Goal: Share content: Share content

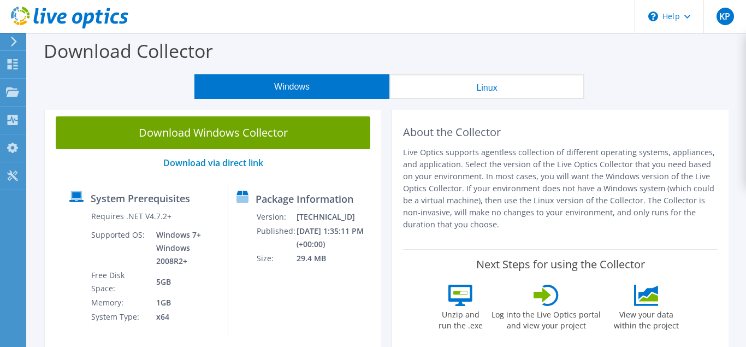
click at [270, 288] on div "Package Information Version: 26.3.2.215 Published: 8/12/2025 1:35:11 PM (+00:00…" at bounding box center [296, 258] width 137 height 153
click at [11, 42] on icon at bounding box center [14, 42] width 8 height 10
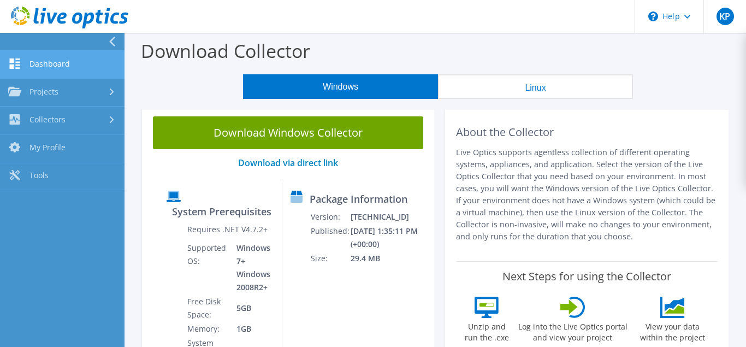
click at [51, 64] on link "Dashboard" at bounding box center [62, 65] width 125 height 28
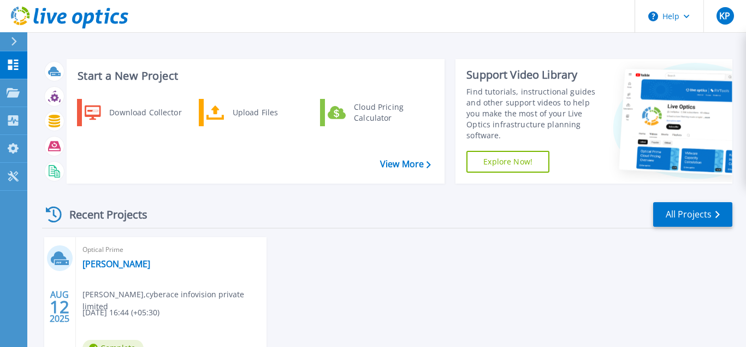
click at [104, 292] on span "kripashankar prajapati , cyberace infovision private limited" at bounding box center [174, 300] width 184 height 24
click at [89, 293] on span "kripashankar prajapati , cyberace infovision private limited" at bounding box center [174, 300] width 184 height 24
click at [94, 261] on link "[PERSON_NAME]" at bounding box center [116, 263] width 68 height 11
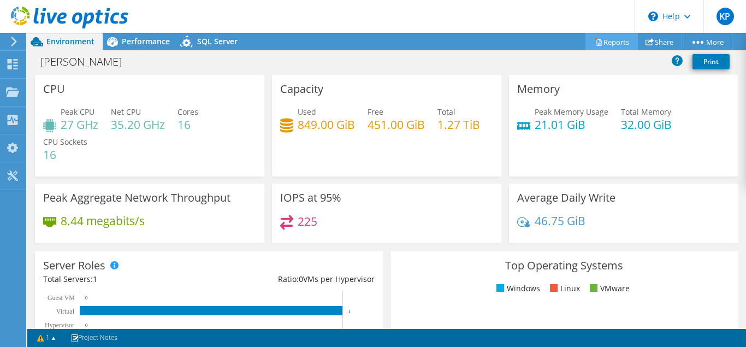
click at [607, 42] on link "Reports" at bounding box center [611, 41] width 52 height 17
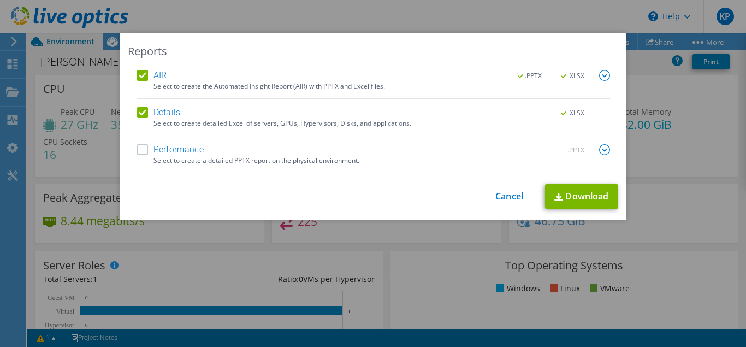
click at [145, 150] on label "Performance" at bounding box center [170, 149] width 67 height 11
click at [0, 0] on input "Performance" at bounding box center [0, 0] width 0 height 0
click at [592, 196] on link "Download" at bounding box center [581, 196] width 73 height 25
click at [511, 190] on div "This process may take a while, please wait... Cancel Download" at bounding box center [373, 196] width 490 height 25
click at [606, 147] on img at bounding box center [604, 149] width 11 height 11
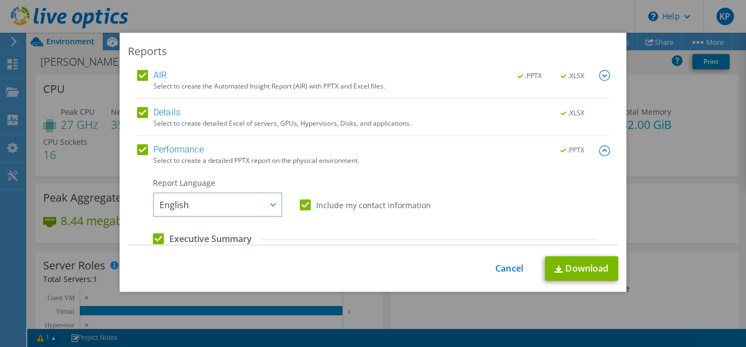
click at [606, 147] on img at bounding box center [604, 150] width 11 height 11
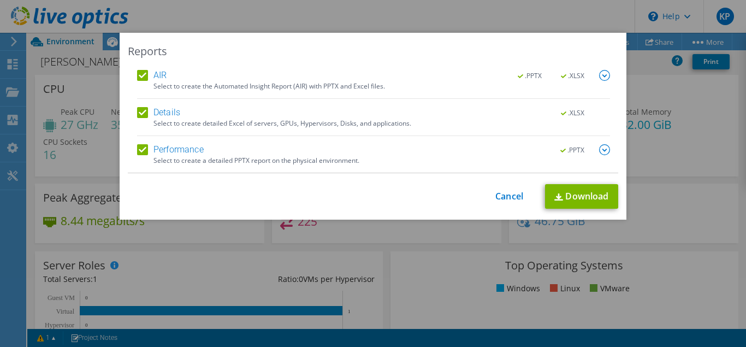
click at [602, 74] on img at bounding box center [604, 75] width 11 height 11
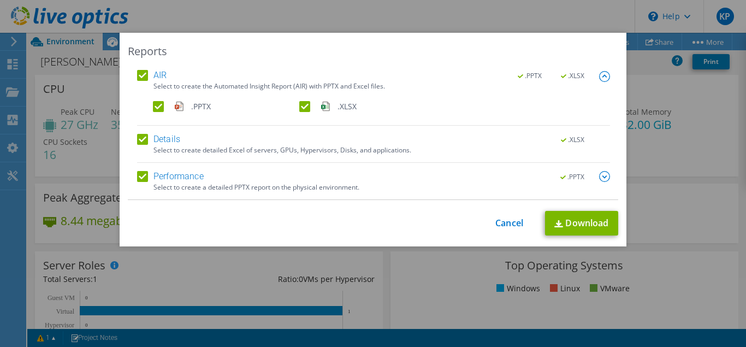
click at [602, 74] on img at bounding box center [604, 76] width 11 height 11
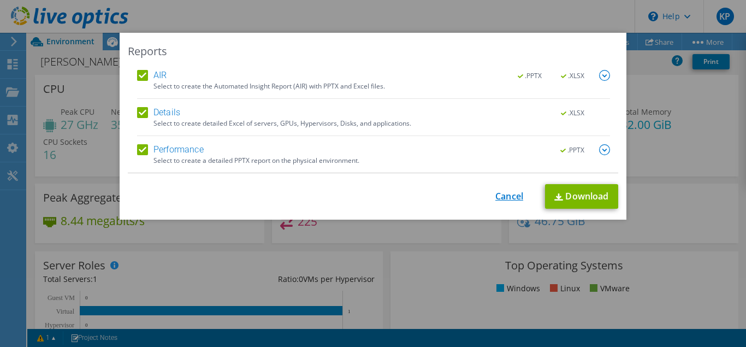
click at [500, 202] on link "Cancel" at bounding box center [509, 196] width 28 height 10
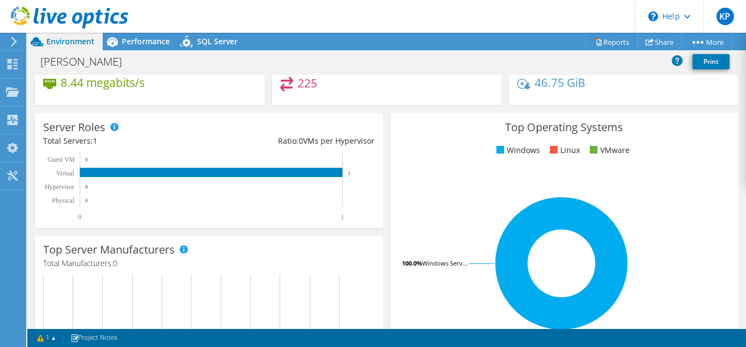
scroll to position [155, 0]
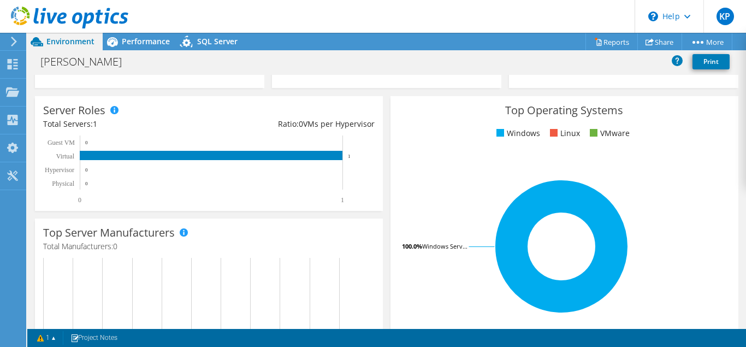
click at [432, 158] on rect at bounding box center [561, 246] width 325 height 191
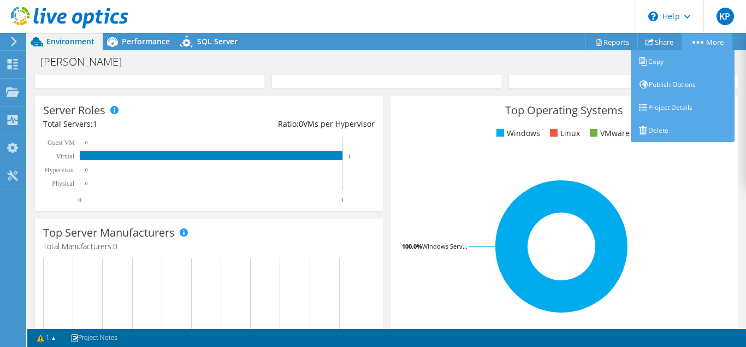
click at [716, 39] on link "More" at bounding box center [707, 41] width 51 height 17
click at [668, 107] on link "Project Details" at bounding box center [683, 107] width 104 height 23
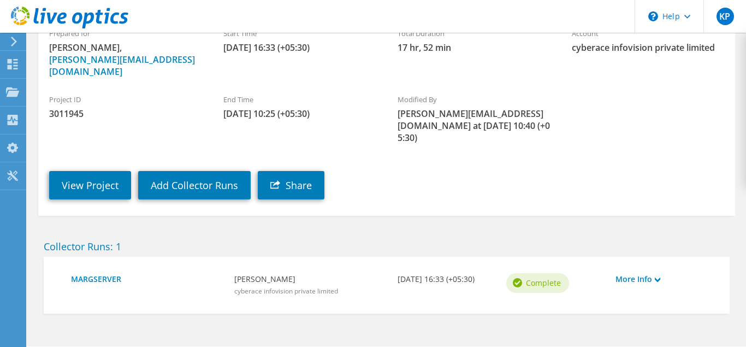
scroll to position [136, 0]
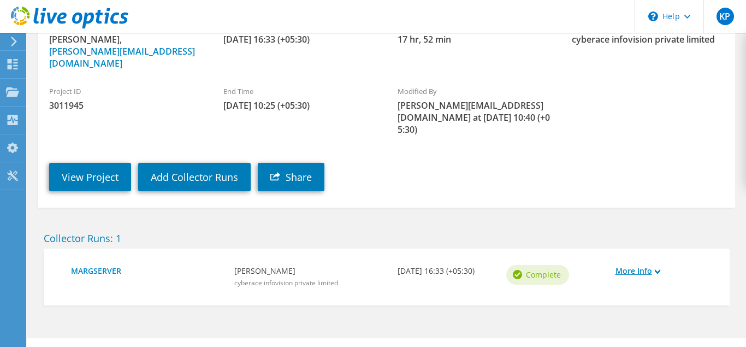
click at [649, 265] on link "More Info" at bounding box center [664, 271] width 98 height 12
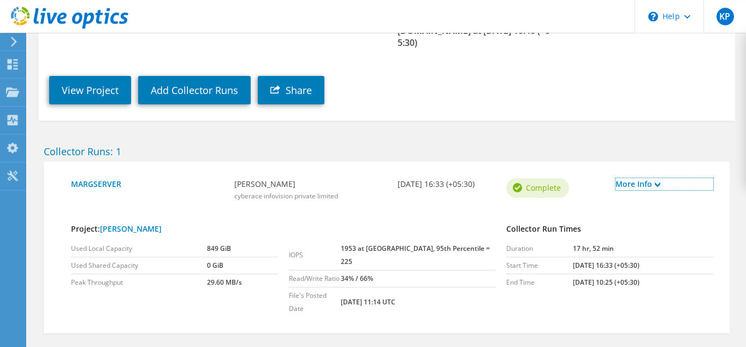
scroll to position [224, 0]
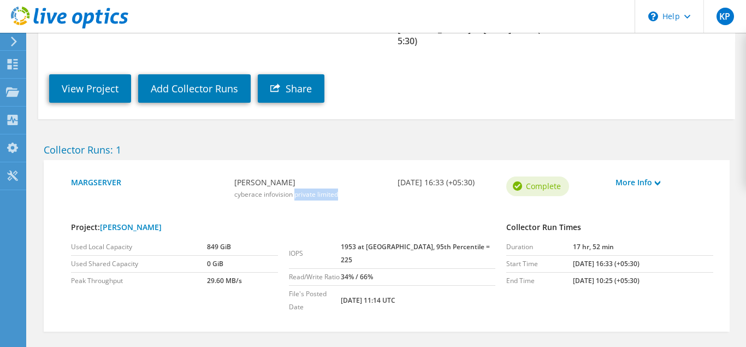
drag, startPoint x: 295, startPoint y: 168, endPoint x: 374, endPoint y: 176, distance: 79.6
click at [374, 176] on div "kripashankar prajapati cyberace infovision private limited" at bounding box center [310, 188] width 152 height 24
click at [453, 280] on div "MARGSERVER kripashankar prajapati cyberace infovision private limited 08/12/202…" at bounding box center [387, 246] width 686 height 172
click at [659, 180] on use at bounding box center [657, 182] width 5 height 5
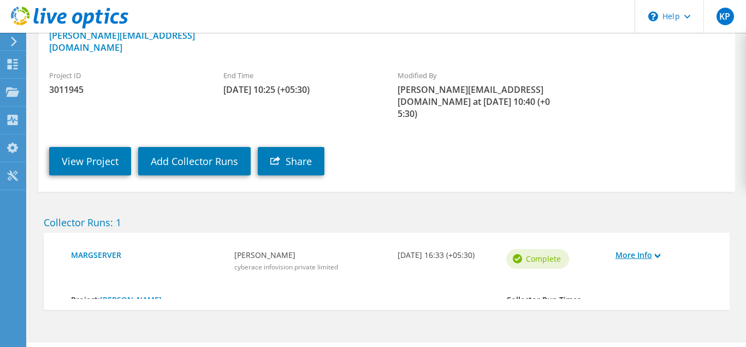
scroll to position [136, 0]
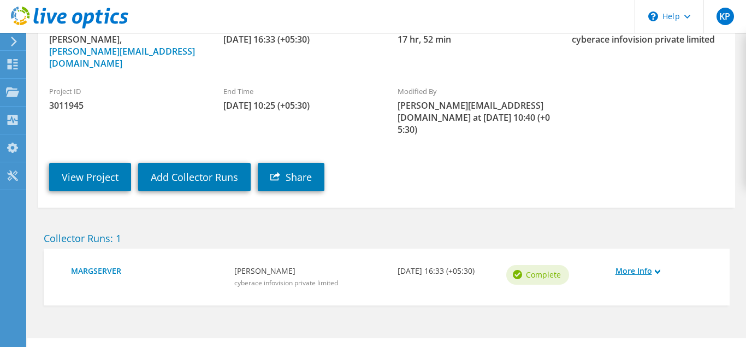
click at [639, 265] on link "More Info" at bounding box center [664, 271] width 98 height 12
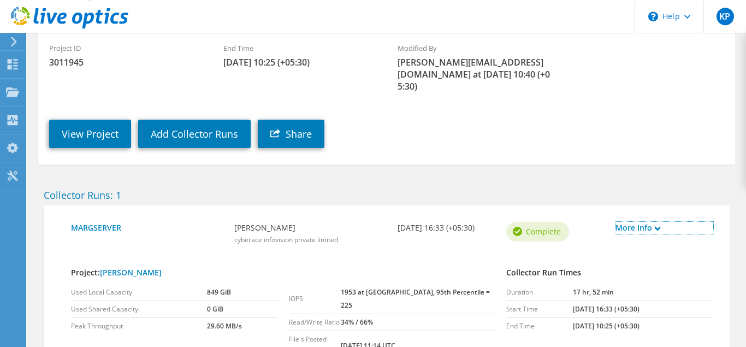
scroll to position [224, 0]
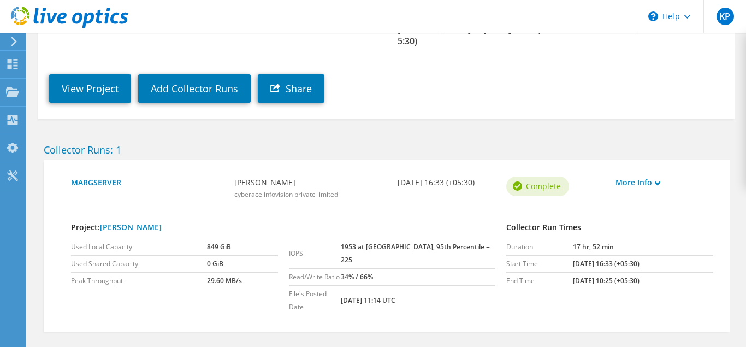
drag, startPoint x: 356, startPoint y: 257, endPoint x: 434, endPoint y: 259, distance: 77.6
click at [434, 286] on tr "File's Posted Date 08/12/2025, 11:14 UTC" at bounding box center [392, 301] width 207 height 30
click at [467, 286] on td "08/12/2025, 11:14 UTC" at bounding box center [418, 301] width 155 height 30
click at [201, 74] on link "Add Collector Runs" at bounding box center [194, 88] width 112 height 28
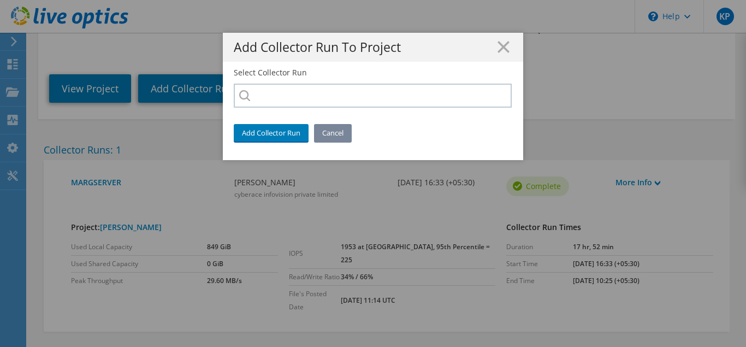
click at [344, 132] on link "Cancel" at bounding box center [333, 132] width 38 height 17
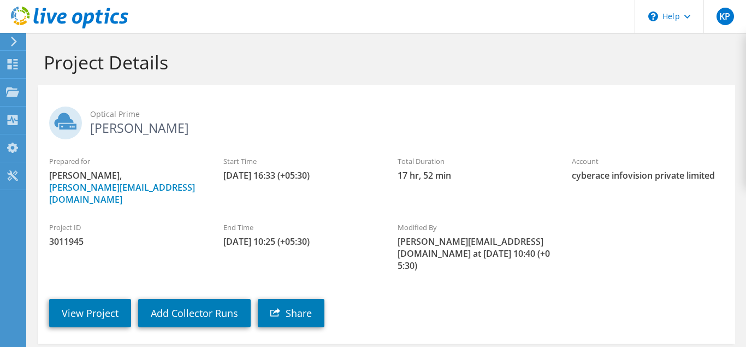
scroll to position [136, 0]
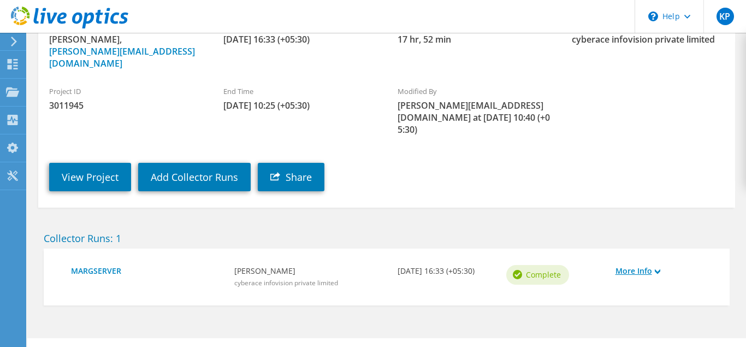
click at [658, 265] on link "More Info" at bounding box center [664, 271] width 98 height 12
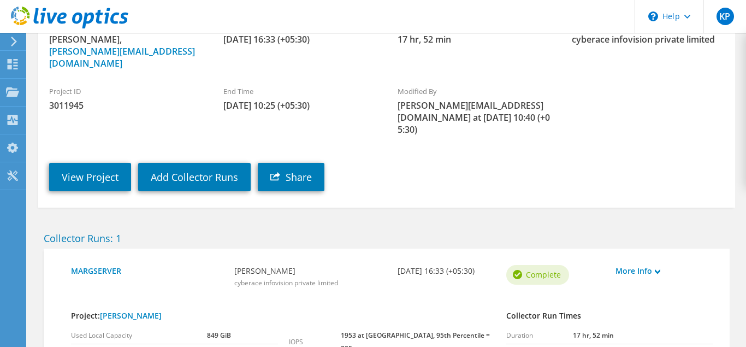
click at [554, 269] on span "Complete" at bounding box center [543, 275] width 35 height 12
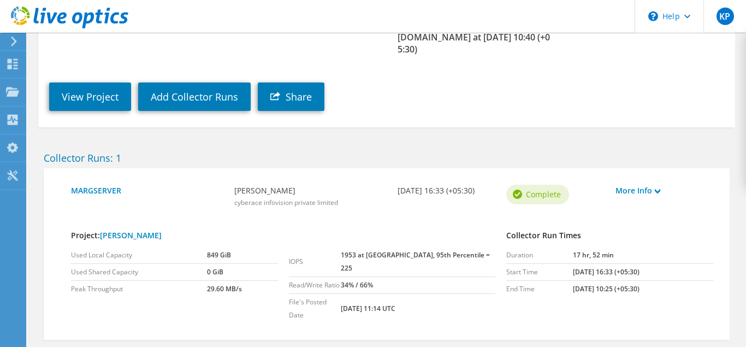
scroll to position [224, 0]
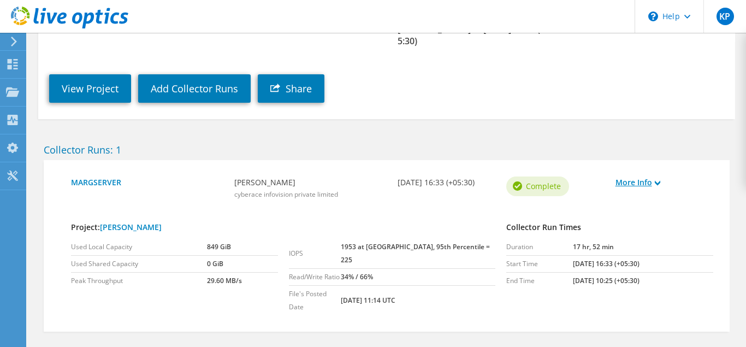
click at [657, 176] on link "More Info" at bounding box center [664, 182] width 98 height 12
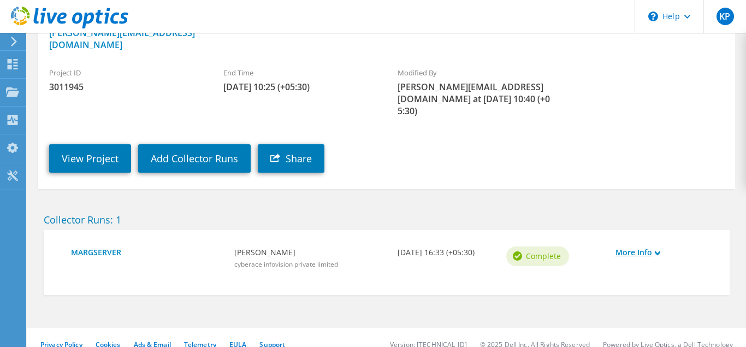
scroll to position [136, 0]
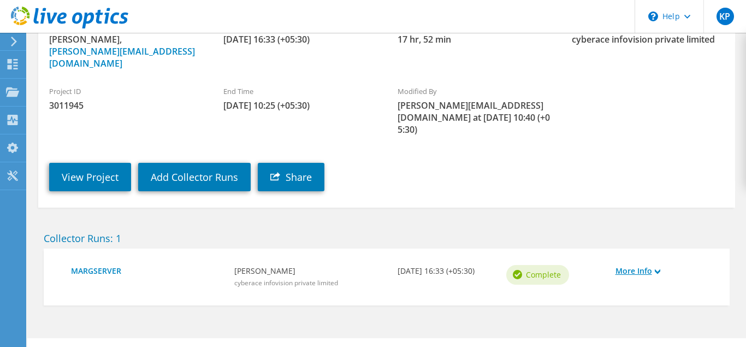
click at [657, 269] on icon at bounding box center [657, 271] width 5 height 5
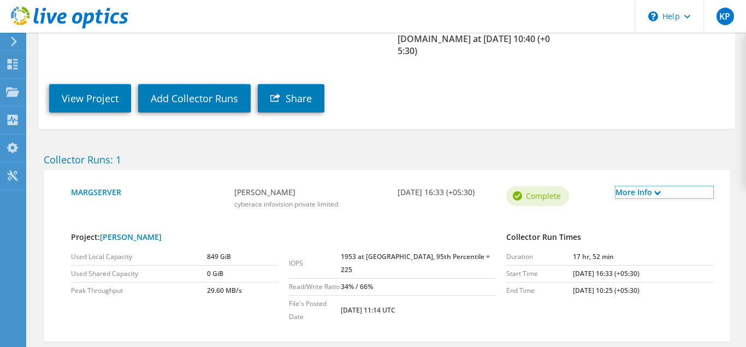
scroll to position [224, 0]
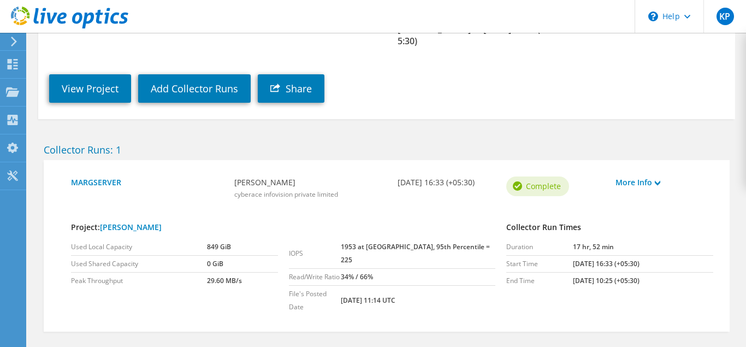
click at [361, 286] on td "08/12/2025, 11:14 UTC" at bounding box center [418, 301] width 155 height 30
click at [660, 180] on icon at bounding box center [657, 182] width 5 height 5
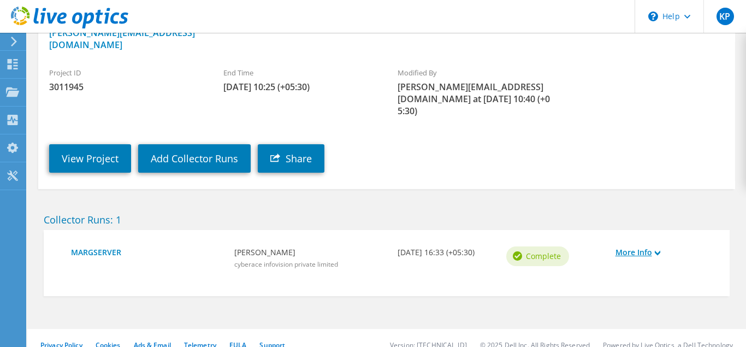
scroll to position [136, 0]
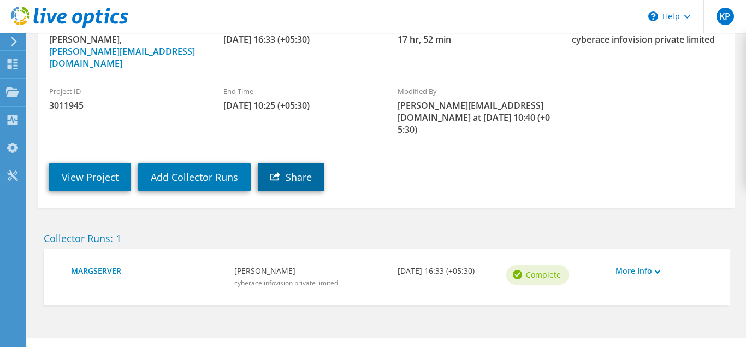
click at [301, 163] on link "Share" at bounding box center [291, 177] width 67 height 28
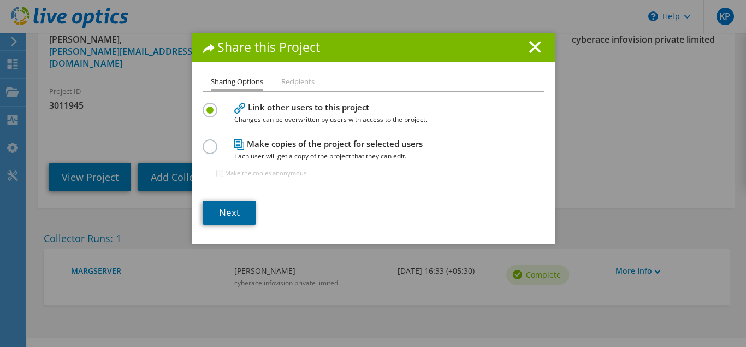
click at [232, 216] on link "Next" at bounding box center [230, 212] width 54 height 24
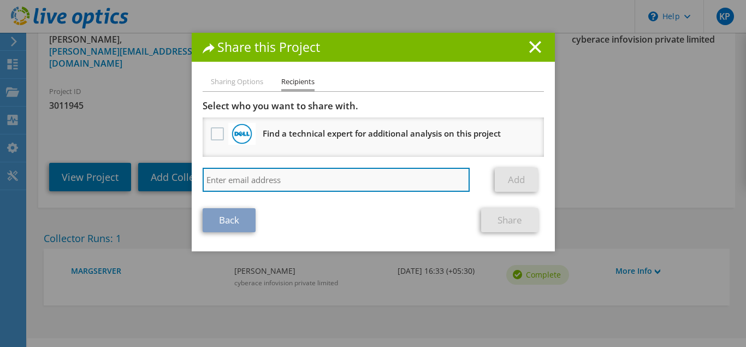
click at [282, 180] on input "search" at bounding box center [337, 180] width 268 height 24
type input "kripashankarprajapati@hotmail.com"
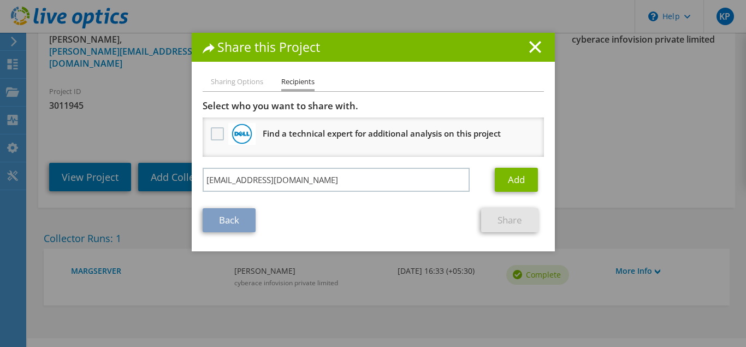
click at [220, 135] on label at bounding box center [219, 133] width 16 height 13
click at [0, 0] on input "checkbox" at bounding box center [0, 0] width 0 height 0
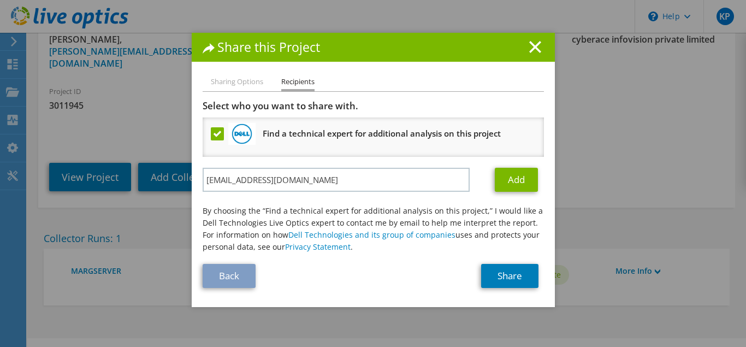
click at [220, 135] on label at bounding box center [219, 133] width 16 height 13
click at [0, 0] on input "checkbox" at bounding box center [0, 0] width 0 height 0
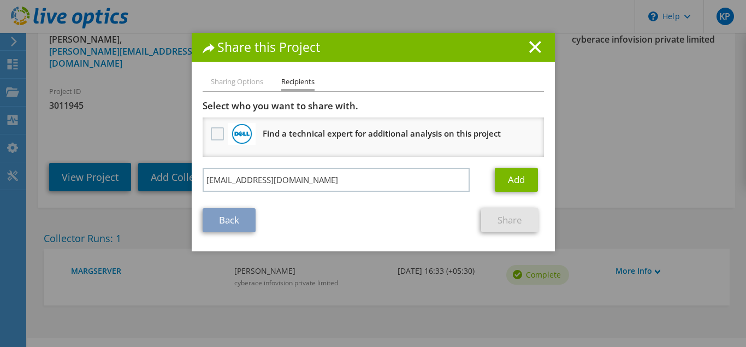
click at [220, 135] on label at bounding box center [219, 133] width 16 height 13
click at [0, 0] on input "checkbox" at bounding box center [0, 0] width 0 height 0
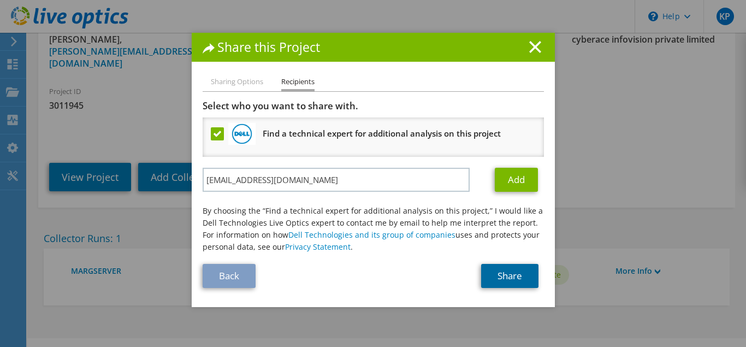
click at [510, 274] on link "Share" at bounding box center [509, 276] width 57 height 24
click at [514, 270] on link "Share" at bounding box center [509, 276] width 57 height 24
click at [247, 85] on li "Sharing Options" at bounding box center [237, 82] width 52 height 14
click at [536, 45] on line at bounding box center [535, 47] width 11 height 11
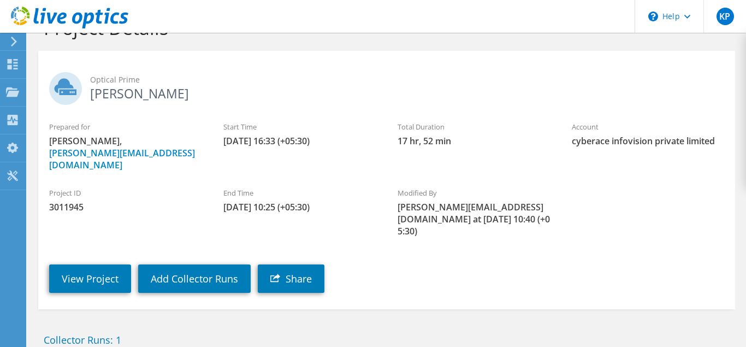
scroll to position [0, 0]
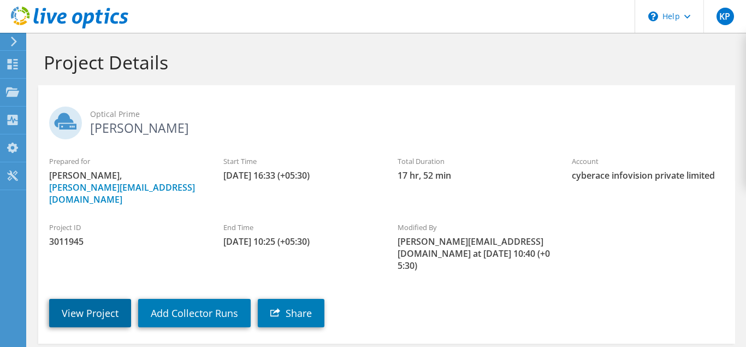
click at [103, 299] on link "View Project" at bounding box center [90, 313] width 82 height 28
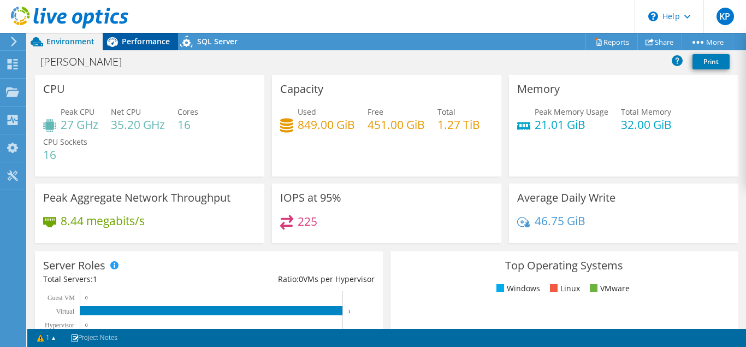
click at [143, 40] on span "Performance" at bounding box center [146, 41] width 48 height 10
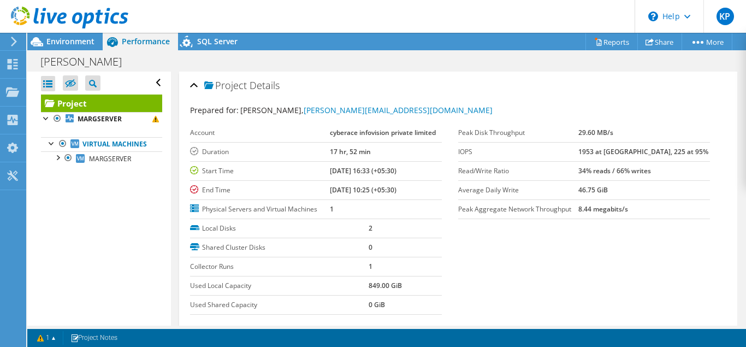
click at [486, 185] on label "Average Daily Write" at bounding box center [518, 190] width 120 height 11
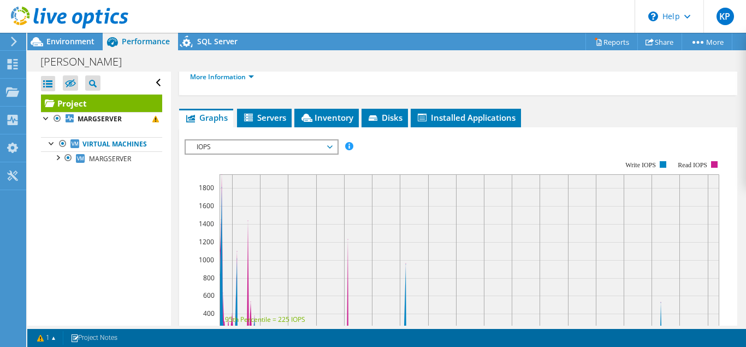
scroll to position [223, 0]
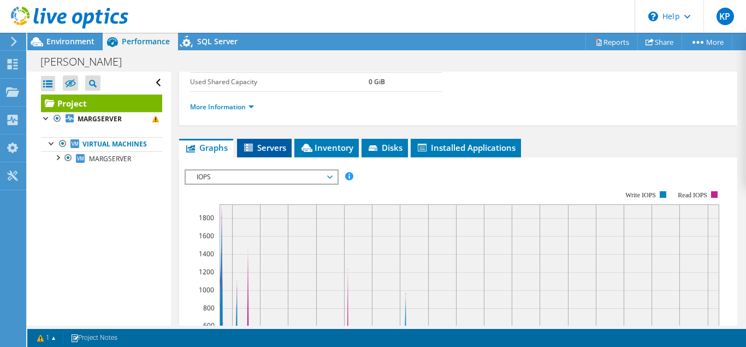
click at [273, 141] on li "Servers" at bounding box center [264, 148] width 55 height 19
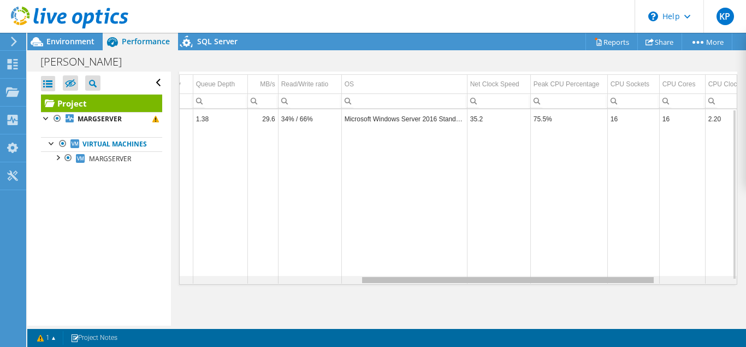
scroll to position [0, 361]
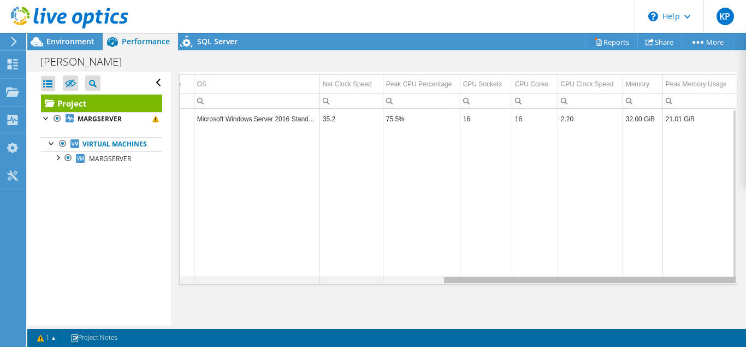
drag, startPoint x: 444, startPoint y: 281, endPoint x: 735, endPoint y: 293, distance: 291.3
click at [735, 293] on body "KP End User [PERSON_NAME] [PERSON_NAME][EMAIL_ADDRESS][DOMAIN_NAME] cyberace in…" at bounding box center [373, 173] width 746 height 347
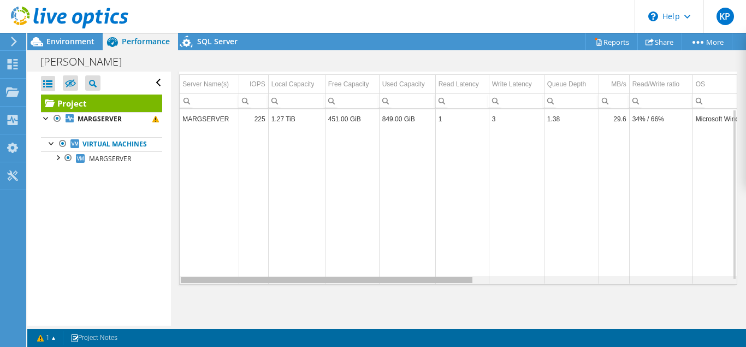
drag, startPoint x: 678, startPoint y: 277, endPoint x: 315, endPoint y: 251, distance: 364.7
click at [315, 251] on body "KP End User [PERSON_NAME] [PERSON_NAME][EMAIL_ADDRESS][DOMAIN_NAME] cyberace in…" at bounding box center [373, 173] width 746 height 347
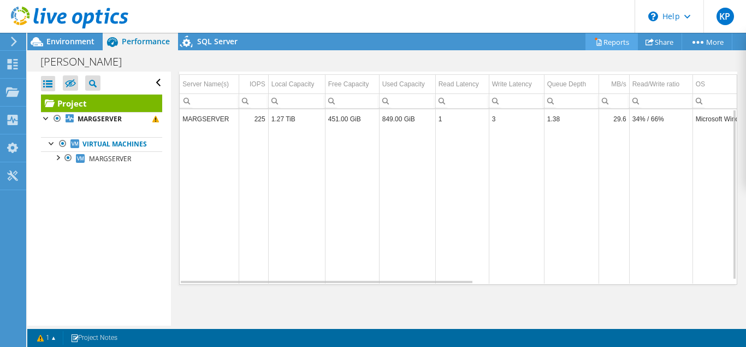
click at [618, 42] on link "Reports" at bounding box center [611, 41] width 52 height 17
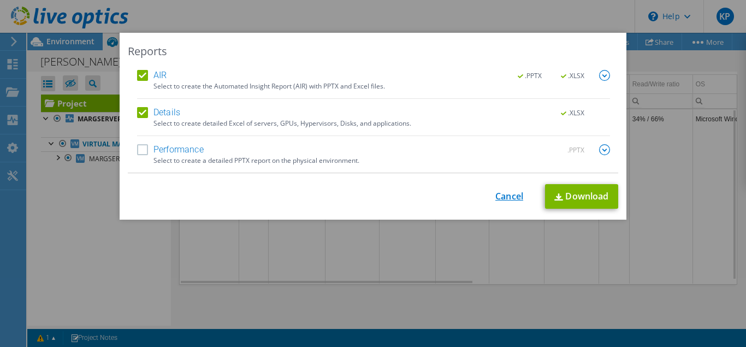
click at [514, 197] on link "Cancel" at bounding box center [509, 196] width 28 height 10
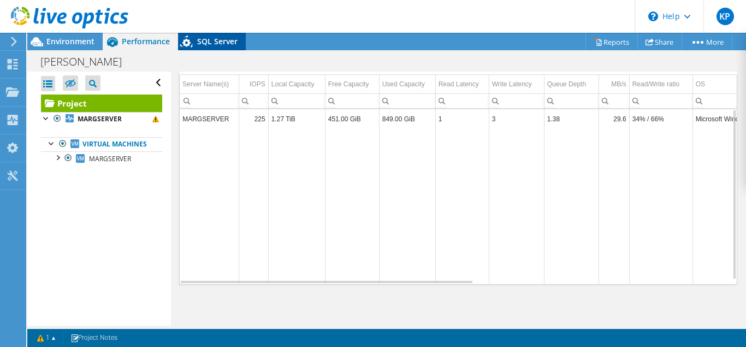
click at [210, 43] on span "SQL Server" at bounding box center [217, 41] width 40 height 10
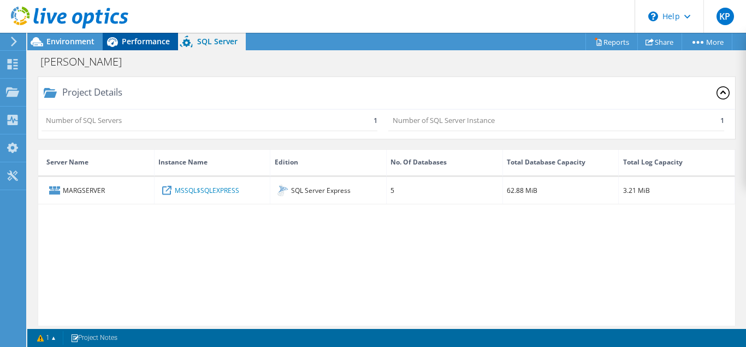
click at [150, 43] on span "Performance" at bounding box center [146, 41] width 48 height 10
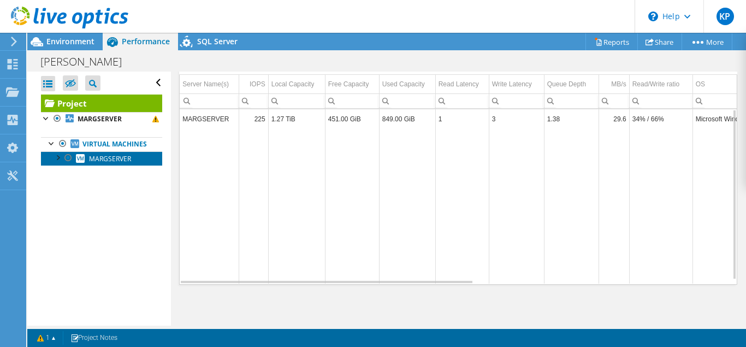
click at [99, 158] on span "MARGSERVER" at bounding box center [110, 158] width 42 height 9
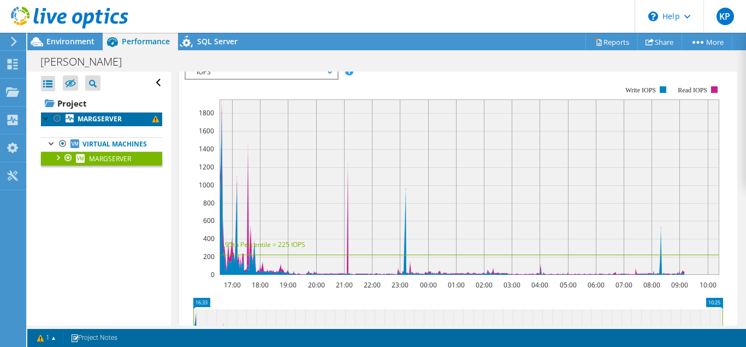
click at [127, 117] on link "MARGSERVER" at bounding box center [101, 119] width 121 height 14
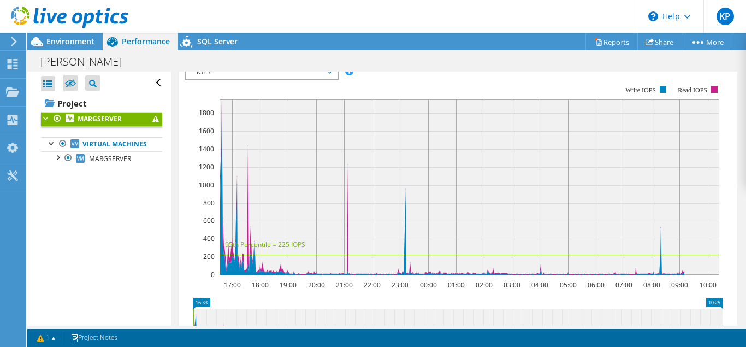
click at [157, 119] on span at bounding box center [155, 119] width 7 height 7
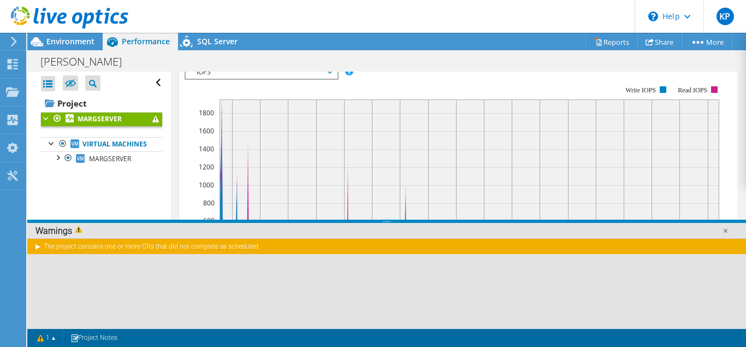
click at [689, 245] on div "The project contains one or more CRs that did not complete as scheduled." at bounding box center [386, 246] width 719 height 16
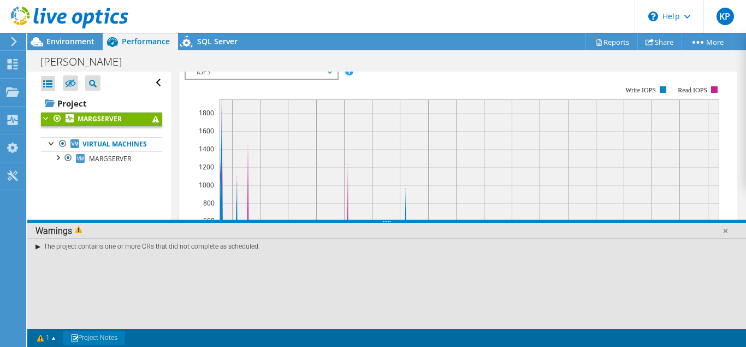
click at [78, 335] on span at bounding box center [74, 338] width 8 height 8
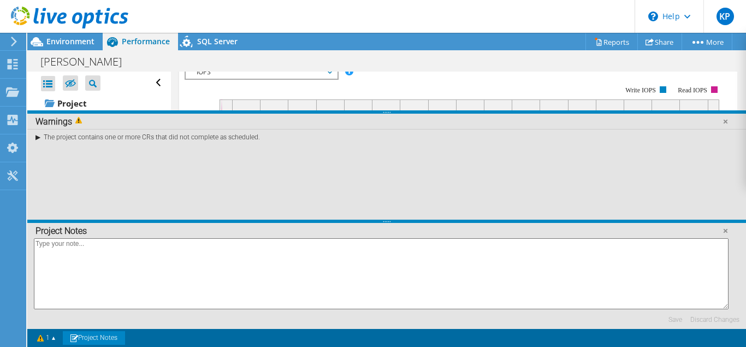
click at [109, 139] on div "The project contains one or more CRs that did not complete as scheduled." at bounding box center [386, 137] width 719 height 16
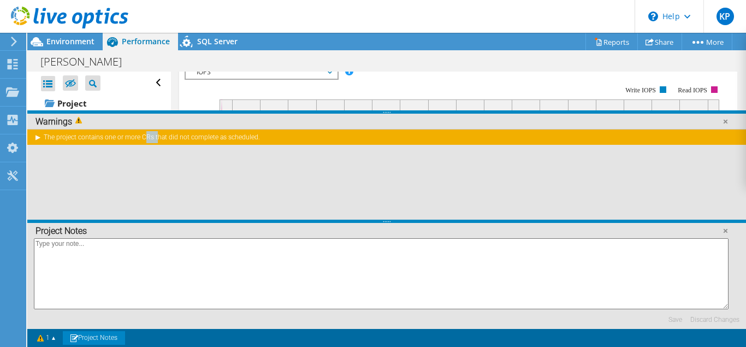
click at [109, 139] on div "The project contains one or more CRs that did not complete as scheduled." at bounding box center [386, 137] width 719 height 16
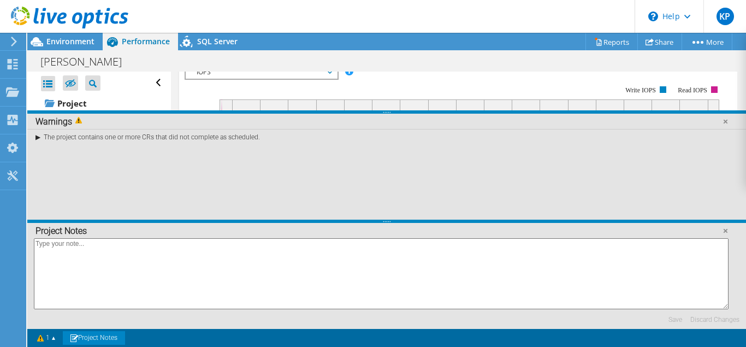
click at [35, 135] on div "The project contains one or more CRs that did not complete as scheduled." at bounding box center [386, 137] width 719 height 16
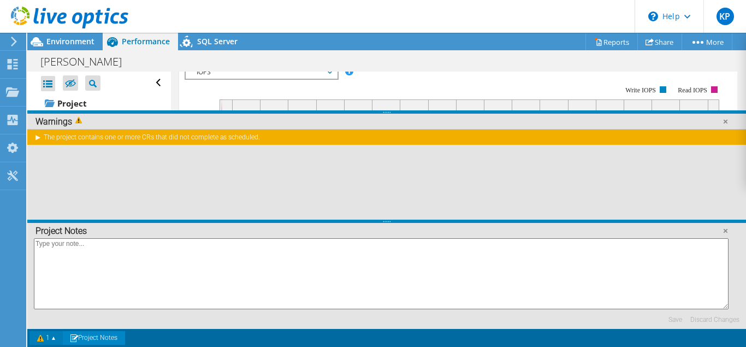
click at [56, 337] on link "1" at bounding box center [46, 338] width 34 height 14
click at [55, 338] on link "1" at bounding box center [46, 338] width 34 height 14
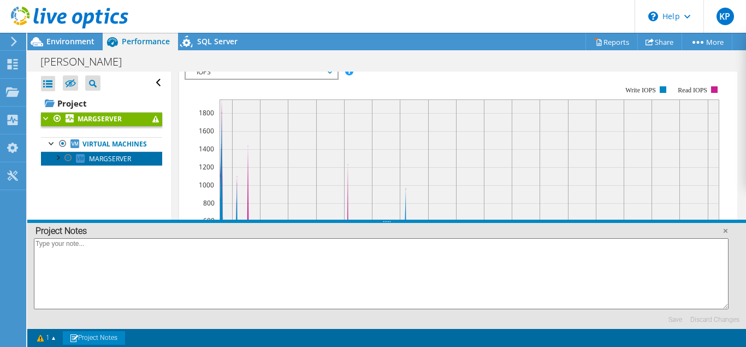
click at [106, 159] on span "MARGSERVER" at bounding box center [110, 158] width 42 height 9
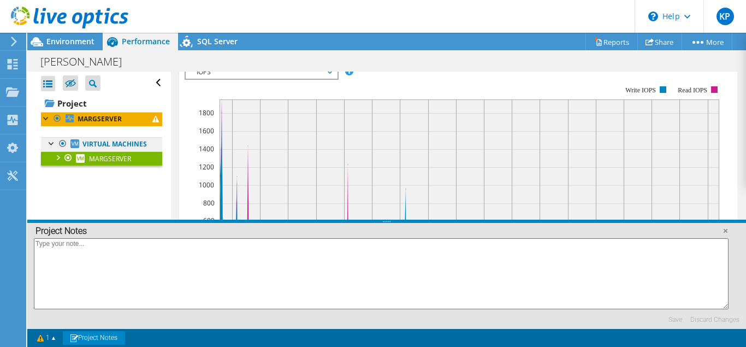
scroll to position [259, 0]
click at [110, 143] on link "Virtual Machines" at bounding box center [101, 144] width 121 height 14
click at [103, 147] on link "Virtual Machines" at bounding box center [101, 144] width 121 height 14
click at [58, 157] on div at bounding box center [57, 156] width 11 height 11
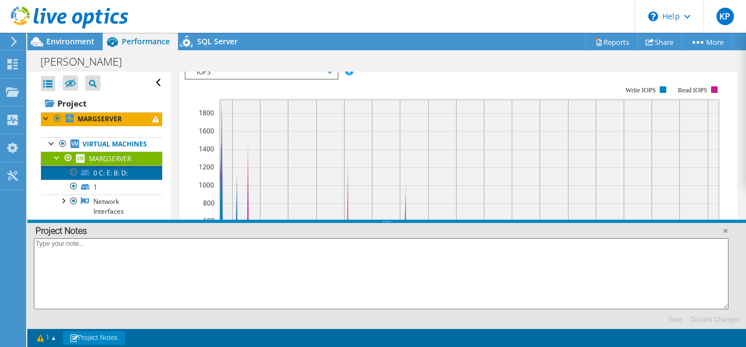
click at [123, 176] on link "0 C: E: B: D:" at bounding box center [101, 172] width 121 height 14
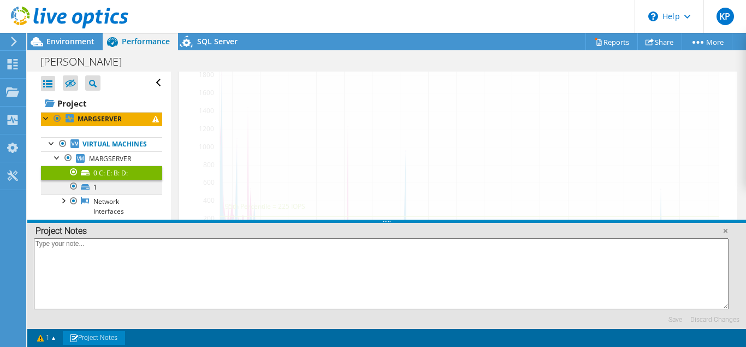
scroll to position [221, 0]
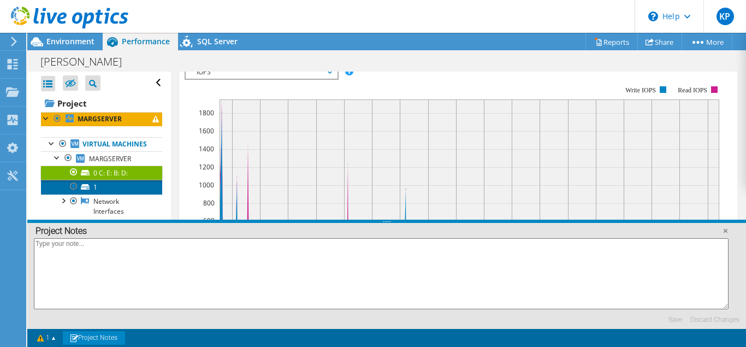
click at [91, 189] on link "1" at bounding box center [101, 187] width 121 height 14
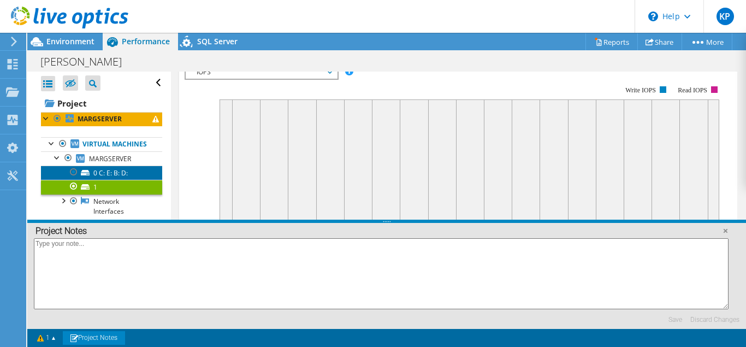
click at [100, 170] on link "0 C: E: B: D:" at bounding box center [101, 172] width 121 height 14
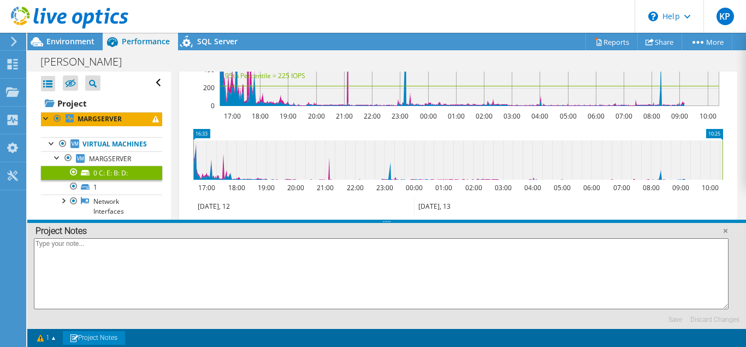
scroll to position [407, 0]
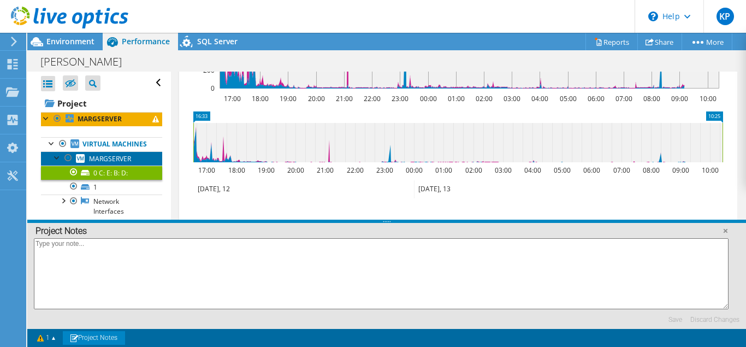
click at [109, 160] on span "MARGSERVER" at bounding box center [110, 158] width 42 height 9
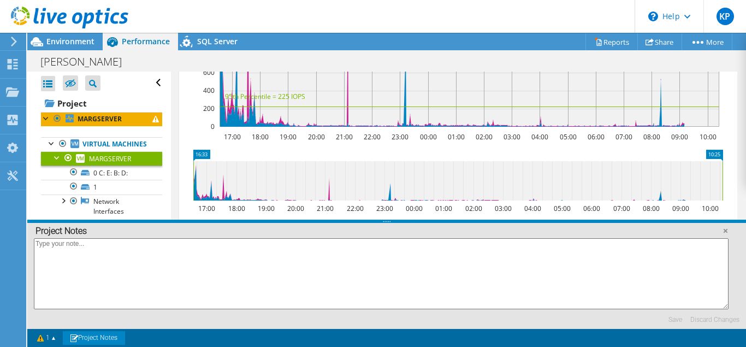
scroll to position [384, 0]
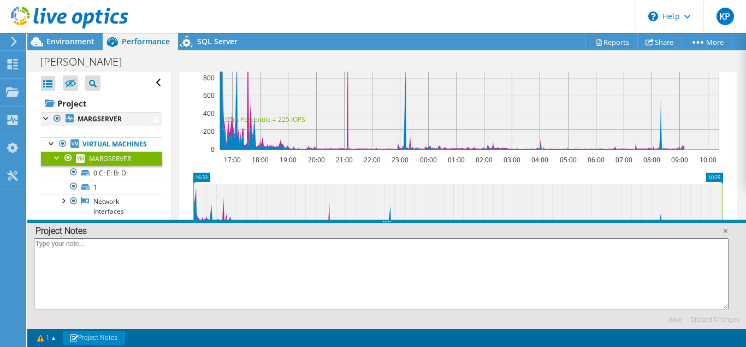
click at [48, 117] on div at bounding box center [46, 117] width 11 height 11
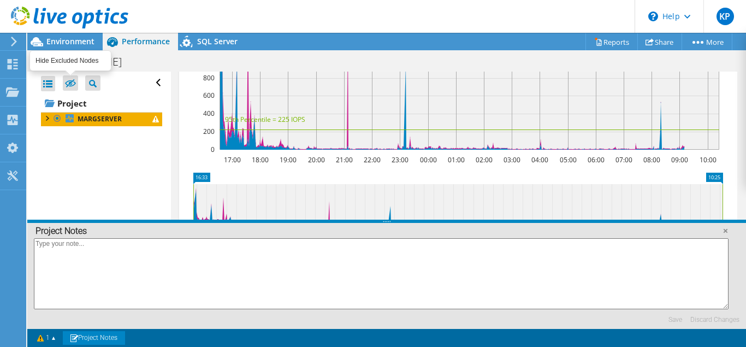
click at [73, 80] on icon at bounding box center [70, 83] width 11 height 8
click at [0, 0] on input "checkbox" at bounding box center [0, 0] width 0 height 0
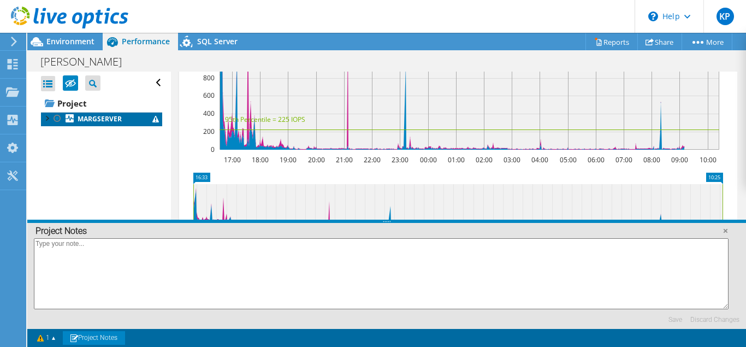
click at [69, 121] on icon at bounding box center [70, 118] width 8 height 8
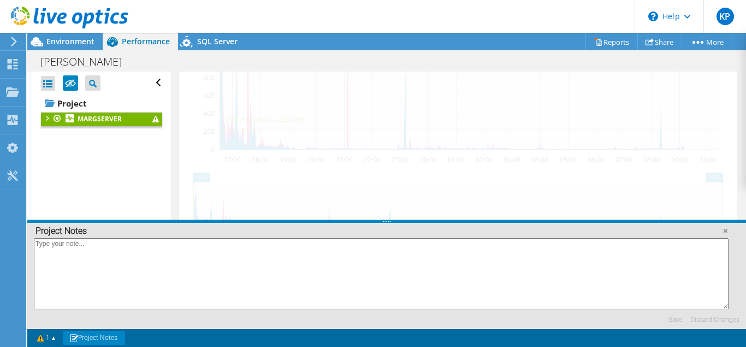
click at [69, 121] on icon at bounding box center [70, 118] width 8 height 8
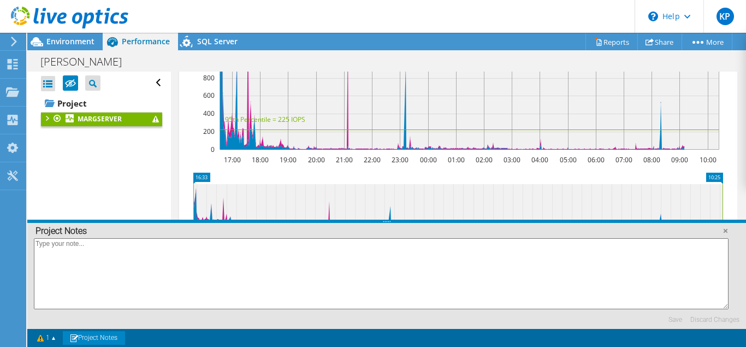
scroll to position [422, 0]
click at [42, 122] on div at bounding box center [46, 117] width 11 height 11
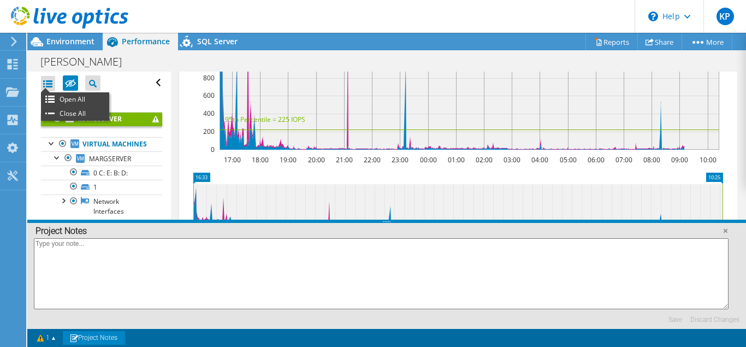
click at [46, 84] on div at bounding box center [48, 83] width 14 height 15
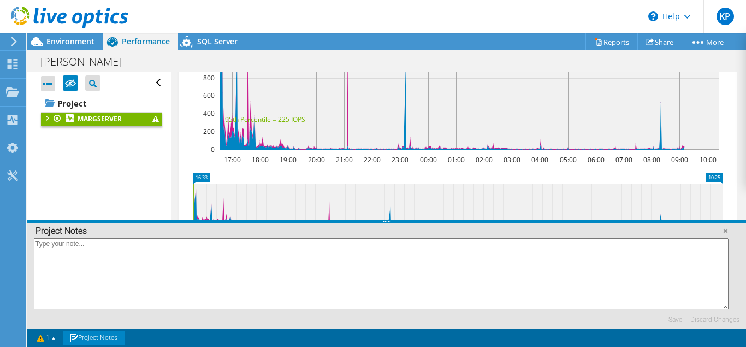
click at [46, 84] on div at bounding box center [48, 83] width 14 height 15
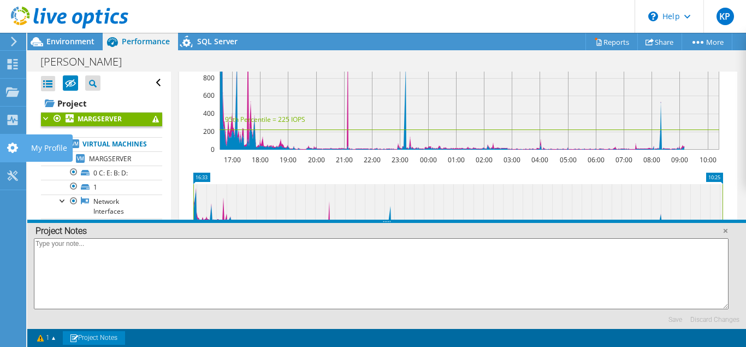
click at [13, 150] on use at bounding box center [12, 148] width 11 height 10
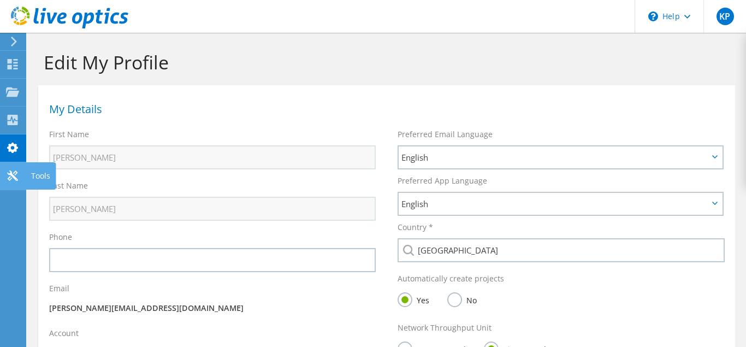
click at [12, 174] on use at bounding box center [12, 175] width 10 height 10
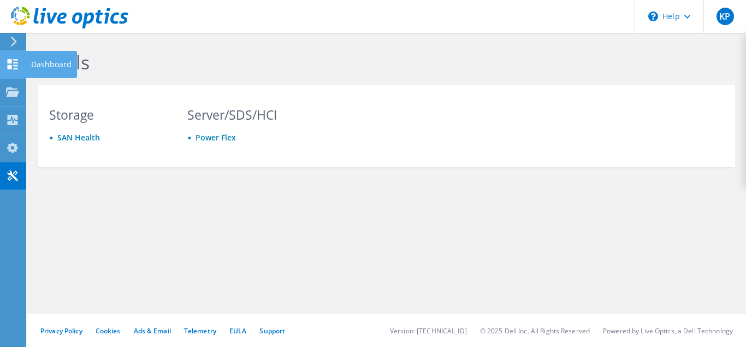
click at [14, 64] on use at bounding box center [13, 64] width 10 height 10
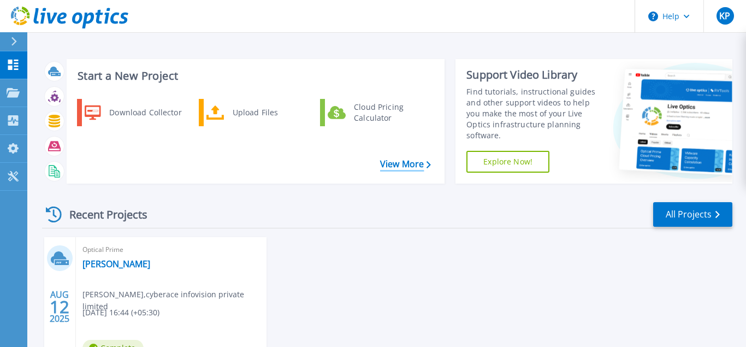
click at [406, 159] on link "View More" at bounding box center [405, 164] width 51 height 10
